Goal: Information Seeking & Learning: Learn about a topic

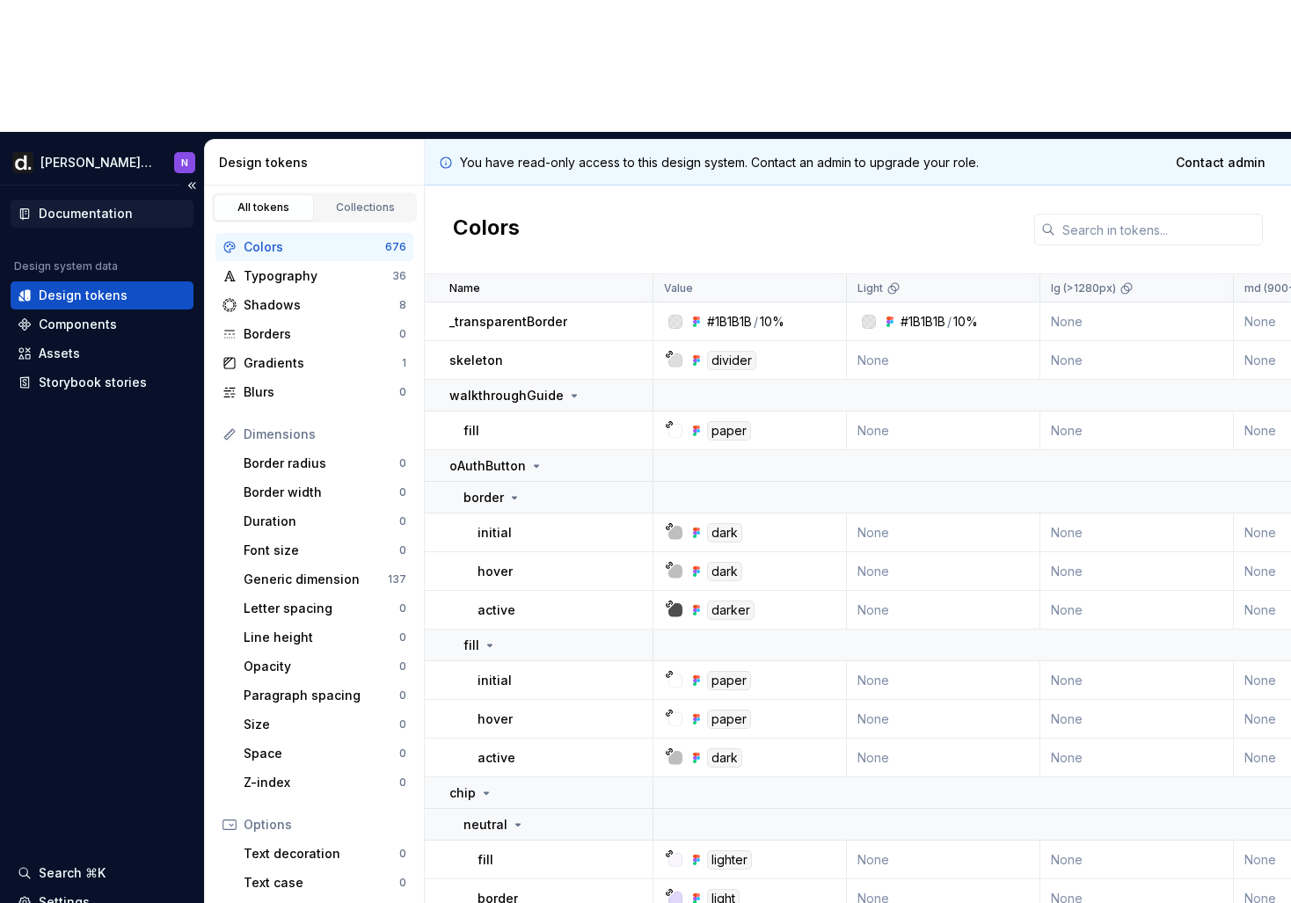
click at [85, 205] on div "Documentation" at bounding box center [86, 214] width 94 height 18
